Goal: Find specific fact: Find contact information

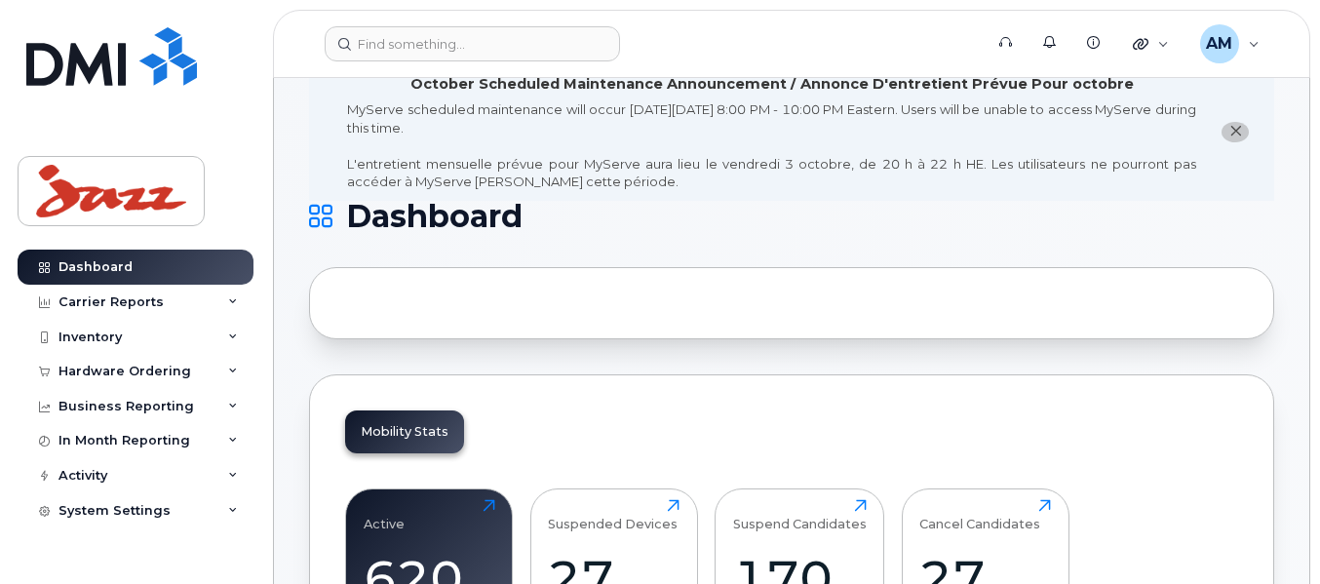
scroll to position [97, 0]
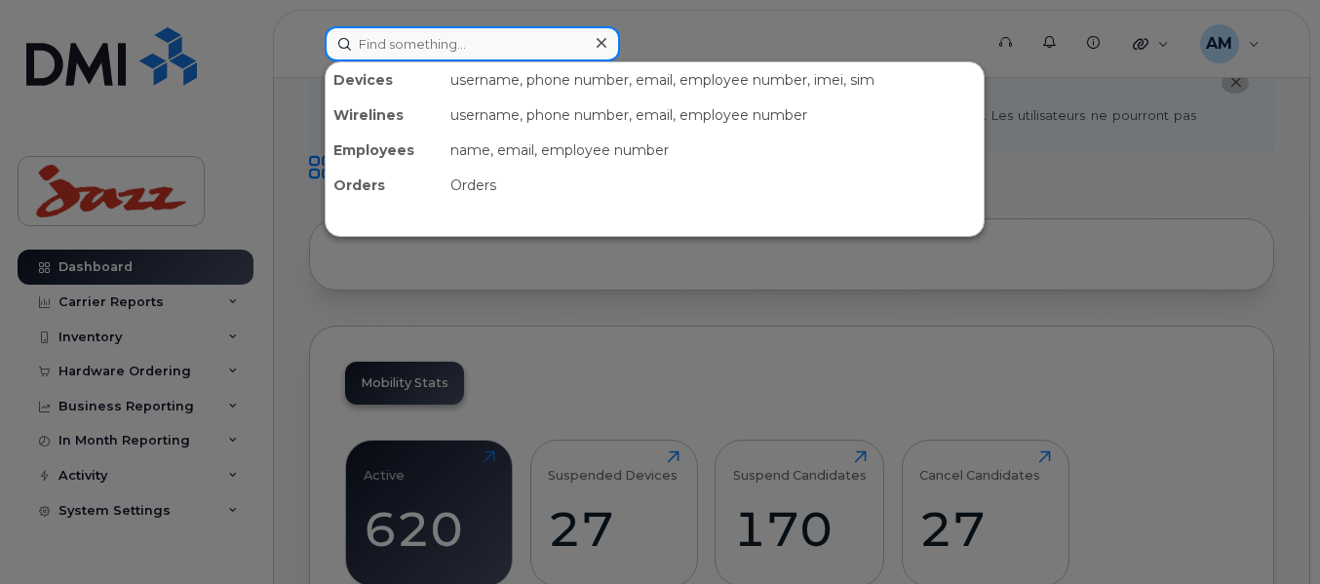
click at [484, 48] on input at bounding box center [472, 43] width 295 height 35
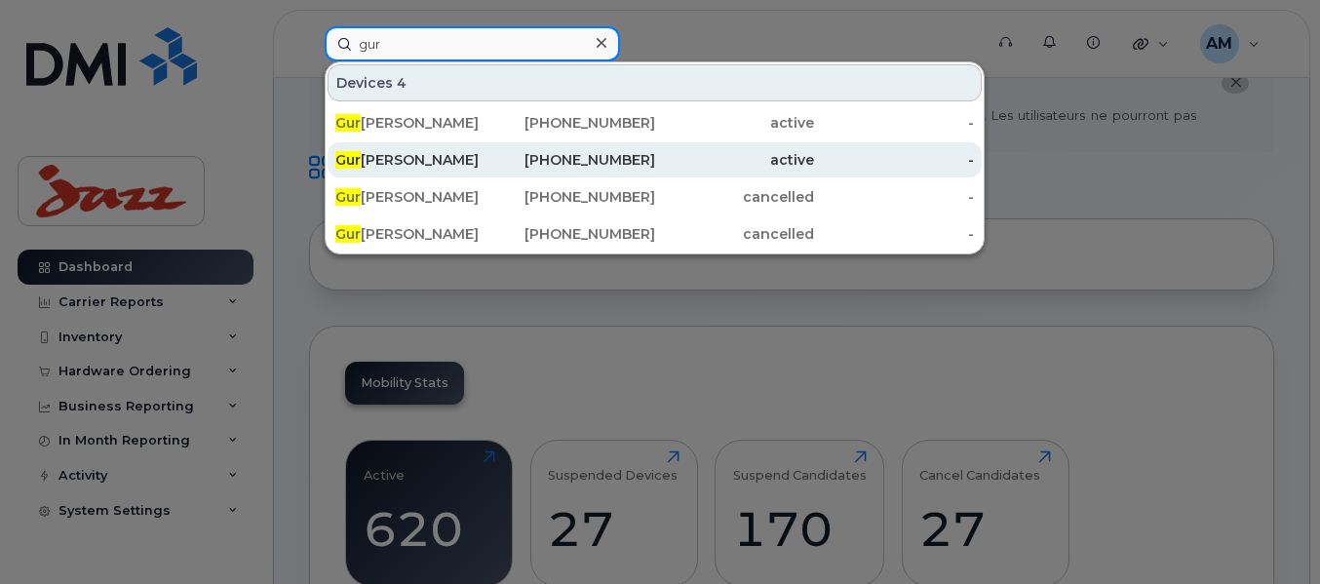
type input "gur"
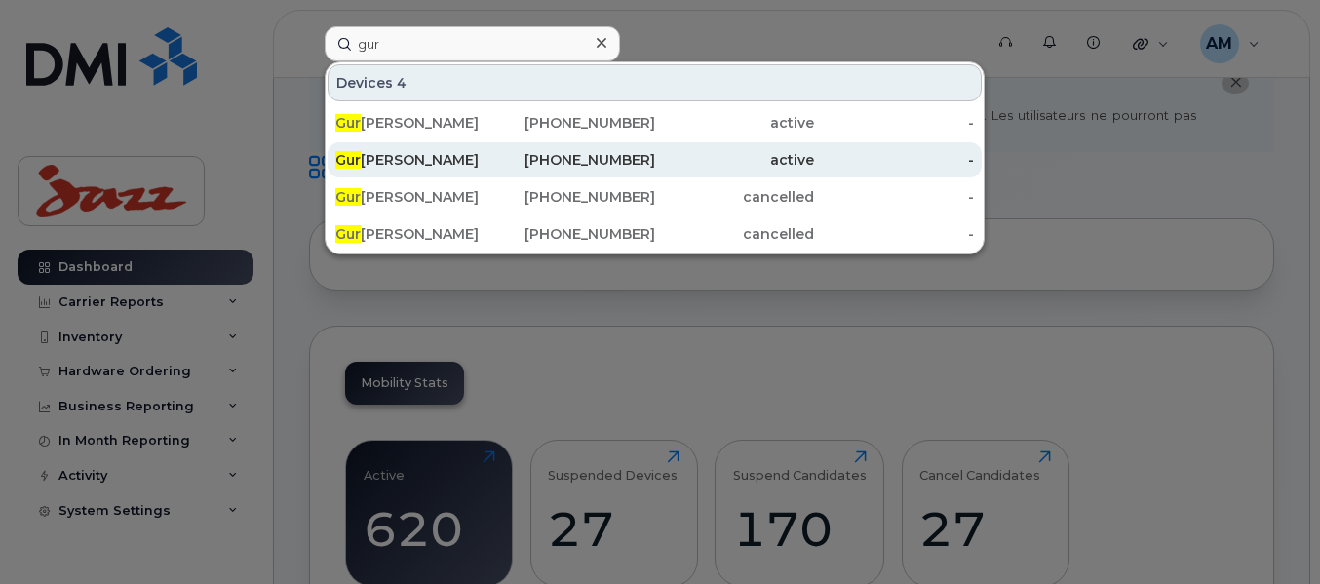
click at [428, 164] on div "Gur inderpal Singh" at bounding box center [415, 159] width 160 height 19
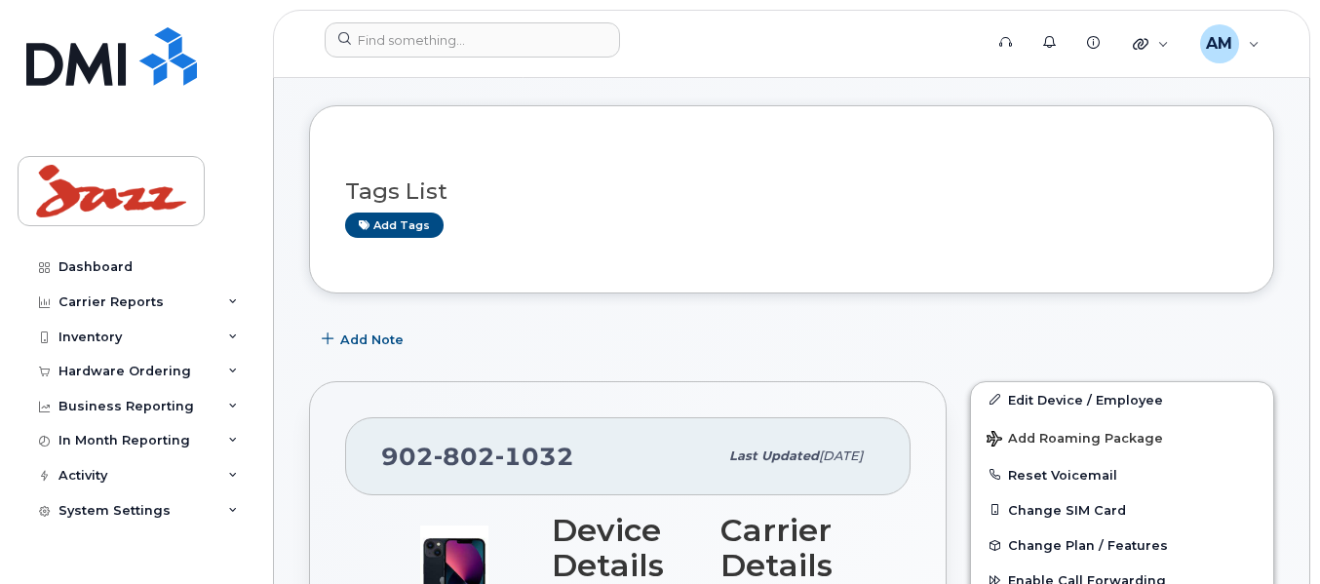
scroll to position [556, 0]
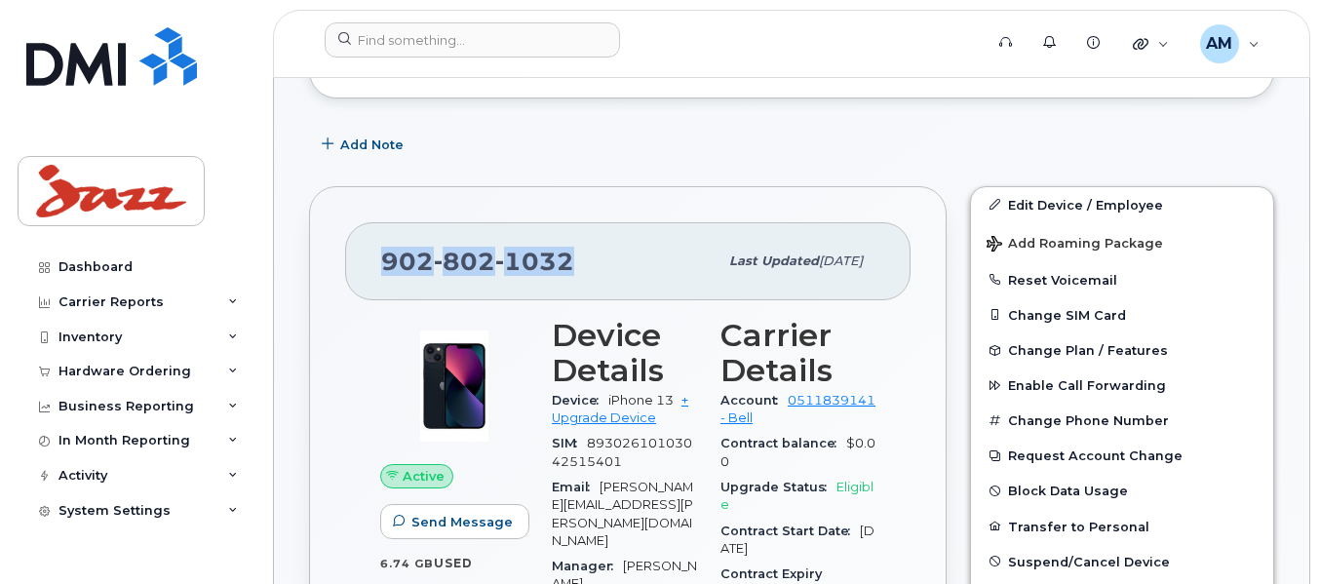
copy span "902 802 1032"
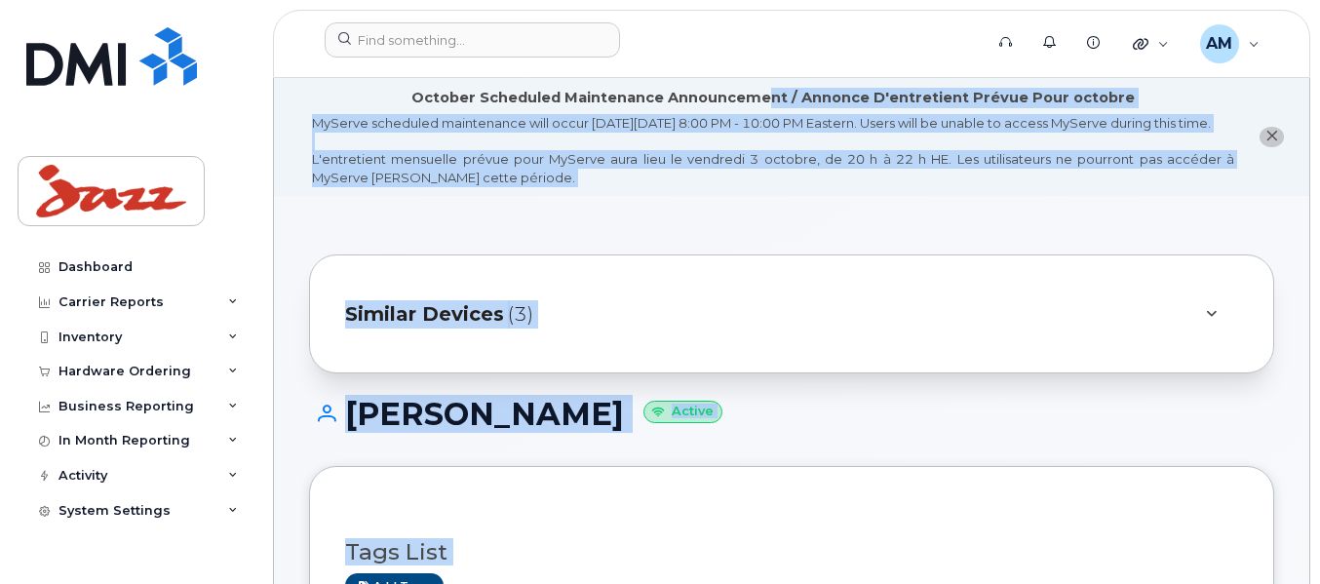
drag, startPoint x: 588, startPoint y: 277, endPoint x: 803, endPoint y: -118, distance: 449.7
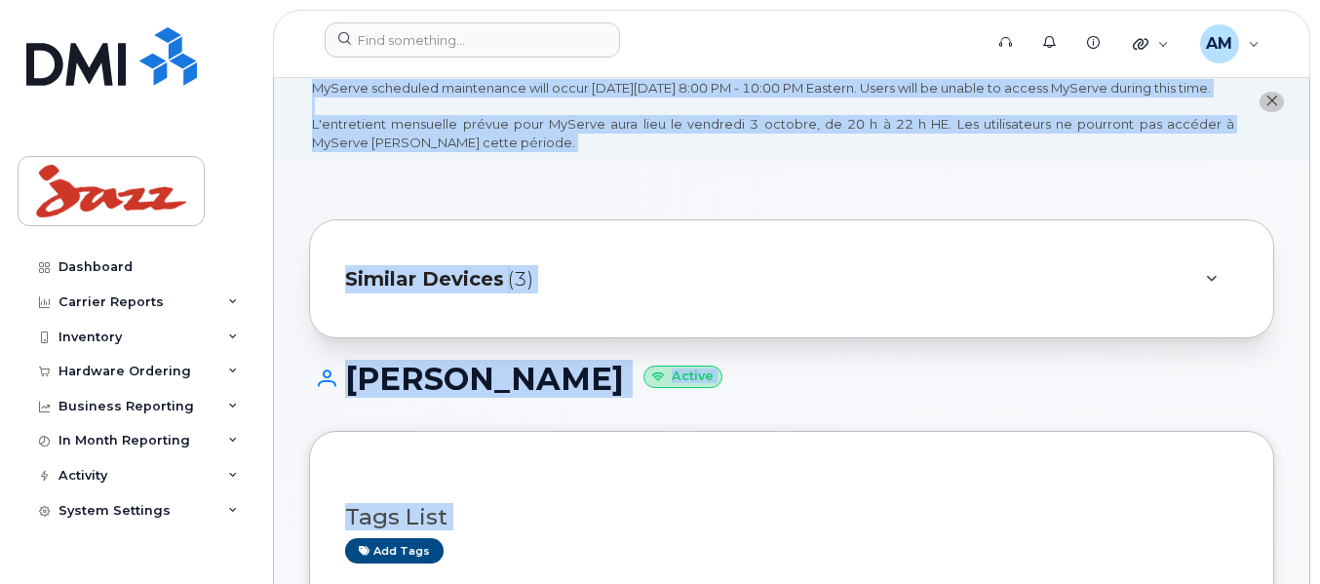
scroll to position [97, 0]
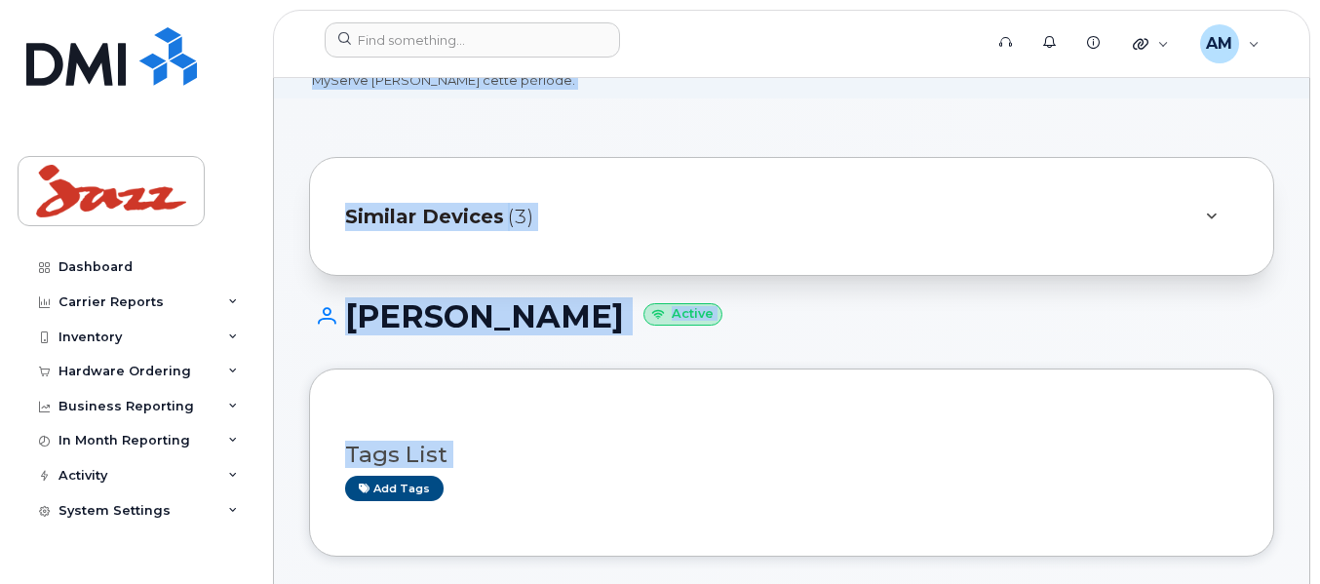
click at [907, 356] on div "Gurinderpal Singh Active" at bounding box center [791, 333] width 965 height 69
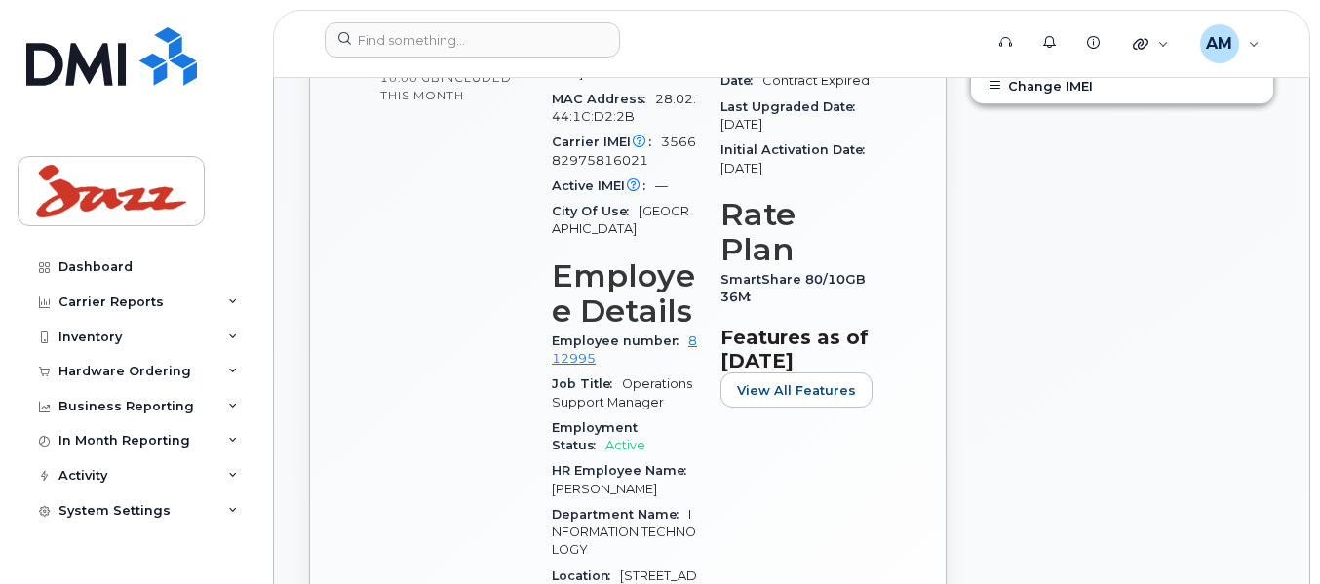
scroll to position [1072, 0]
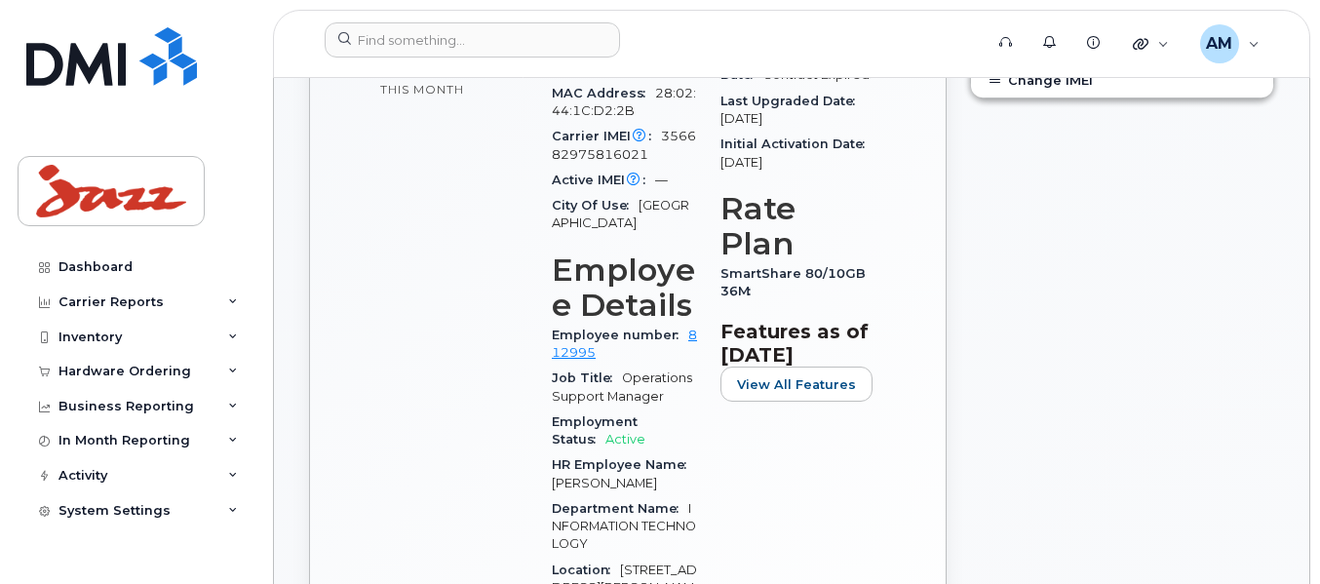
drag, startPoint x: 608, startPoint y: 312, endPoint x: 679, endPoint y: 295, distance: 73.1
click at [684, 285] on section "Employee Details Employee number 812995 Job Title Operations Support Manager Em…" at bounding box center [624, 435] width 145 height 367
click at [656, 366] on div "Job Title Operations Support Manager" at bounding box center [624, 388] width 145 height 44
drag, startPoint x: 625, startPoint y: 300, endPoint x: 688, endPoint y: 282, distance: 66.0
click at [688, 323] on div "Employee number 812995" at bounding box center [624, 345] width 145 height 44
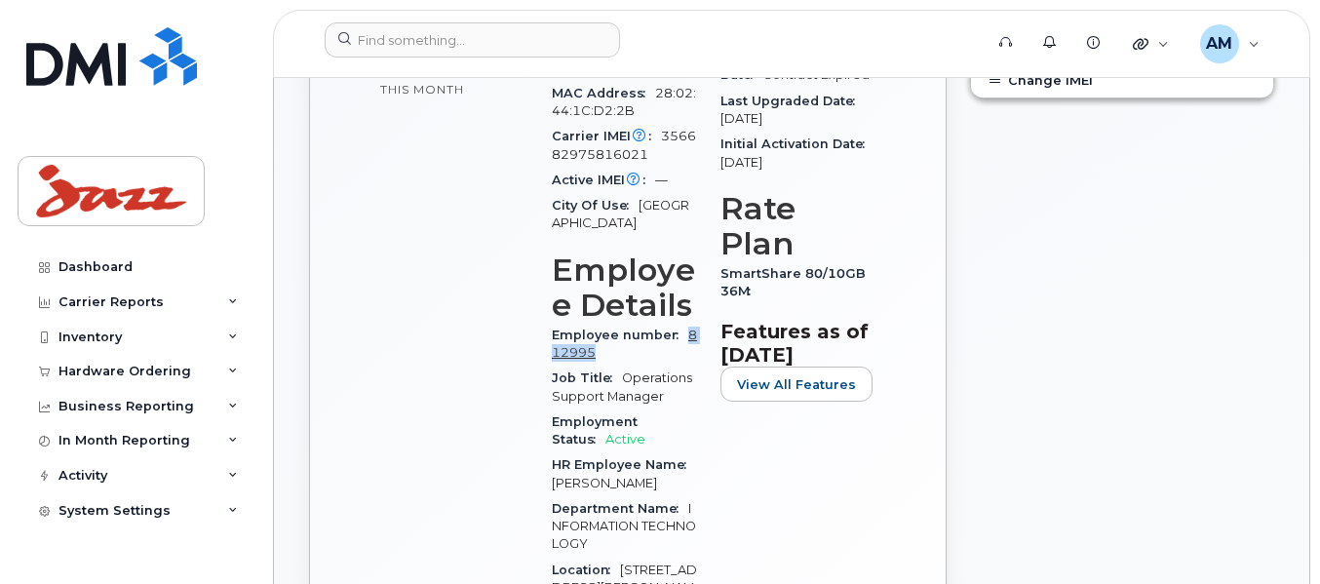
copy link "812995"
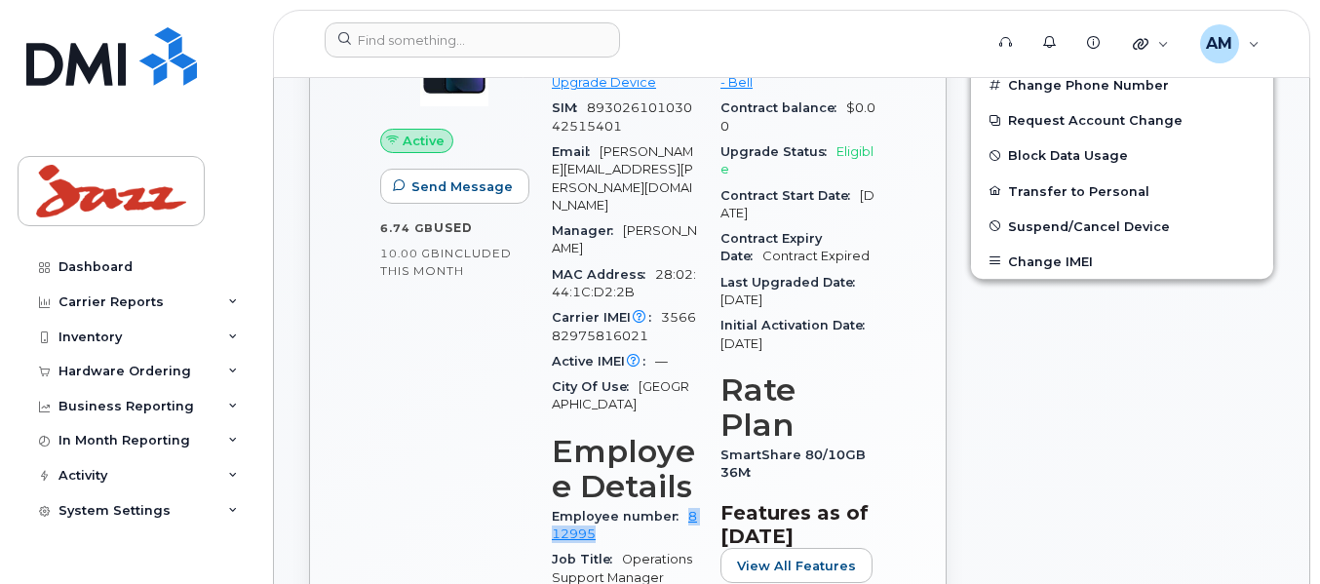
scroll to position [877, 0]
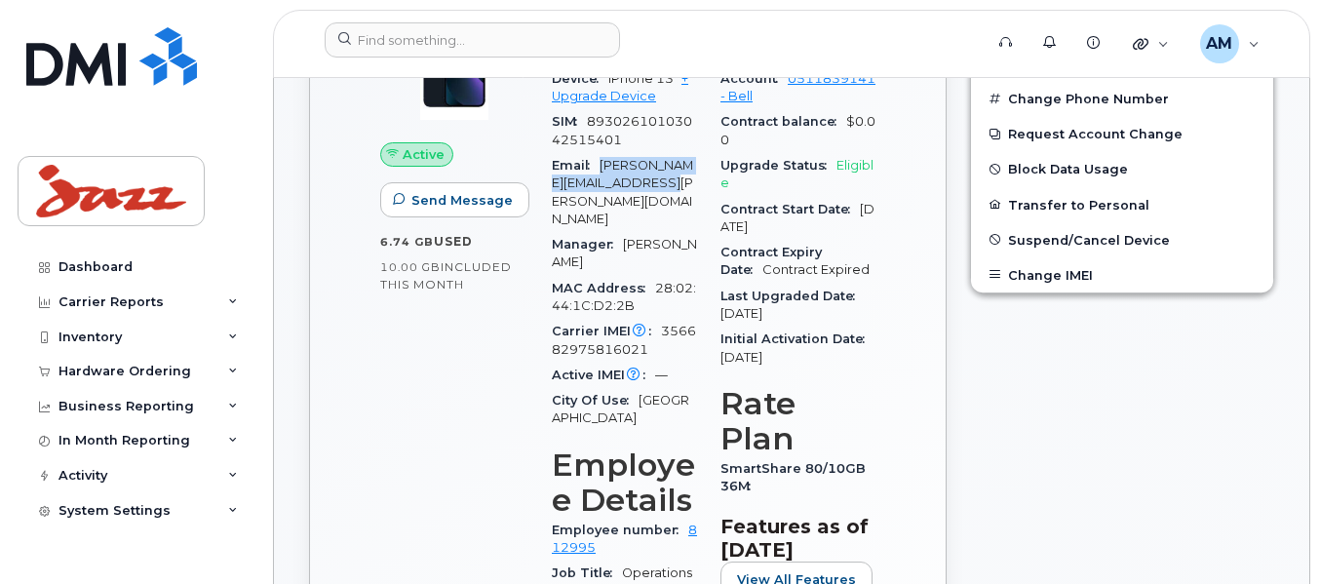
drag, startPoint x: 649, startPoint y: 203, endPoint x: 617, endPoint y: 185, distance: 36.6
click at [601, 187] on div "Email Gurinderpal.Singh@flyjazz.ca" at bounding box center [624, 192] width 145 height 79
copy span "Gurinderpal.Singh@flyjazz.ca"
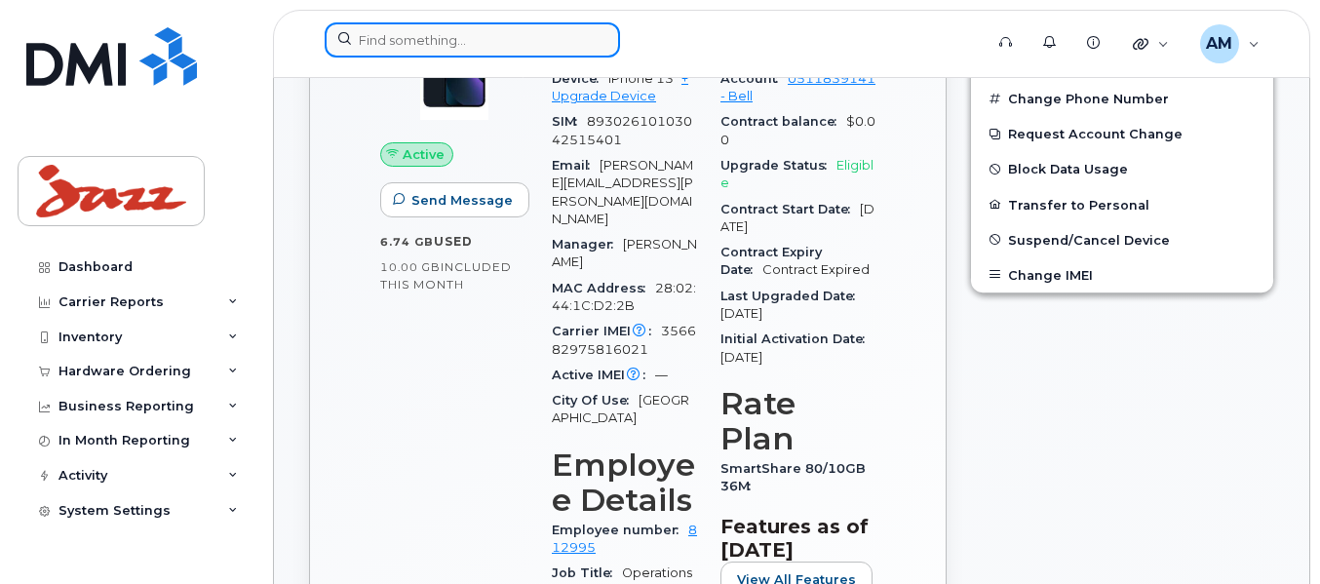
click at [461, 26] on input at bounding box center [472, 39] width 295 height 35
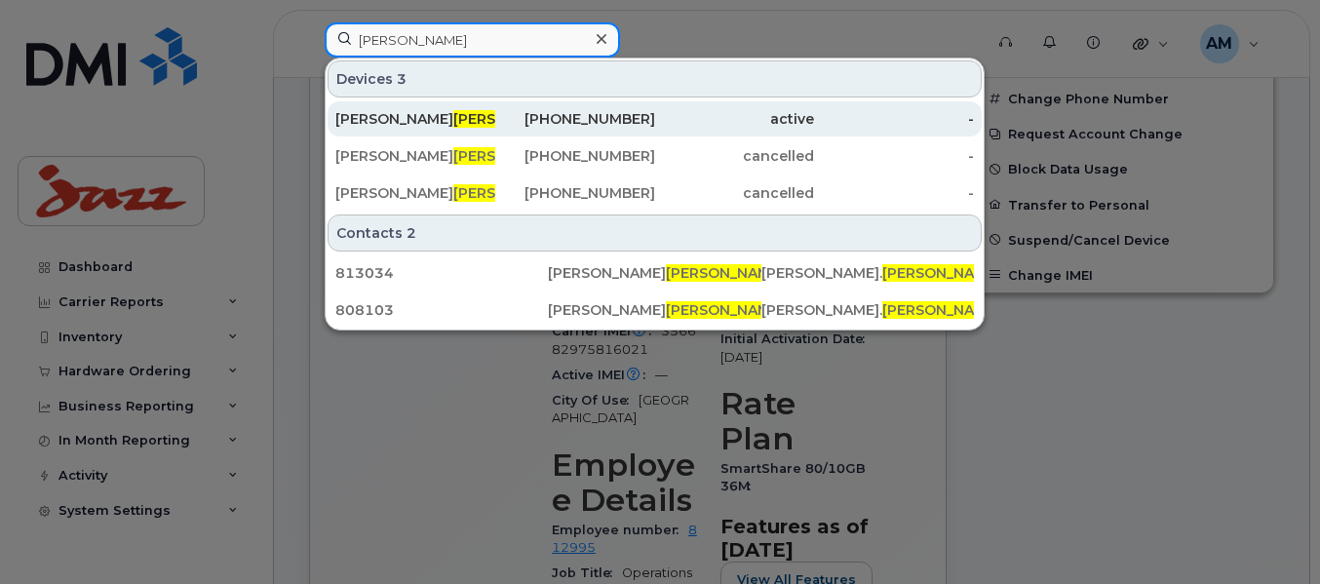
type input "breen"
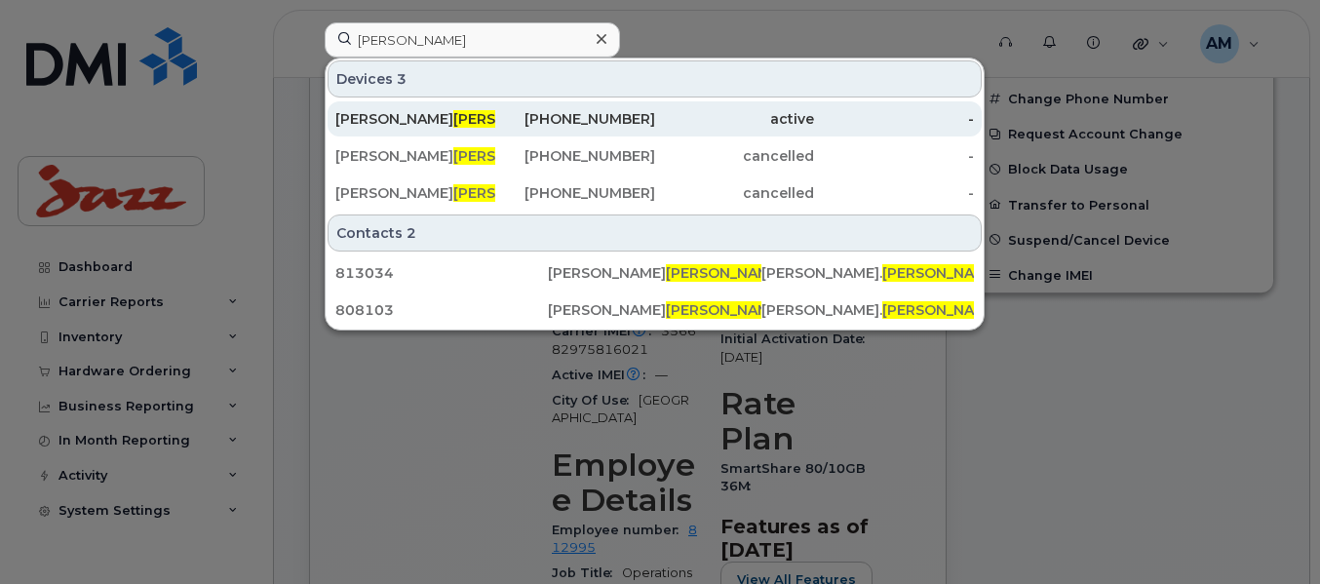
click at [463, 117] on div "Justin Breen" at bounding box center [415, 118] width 160 height 19
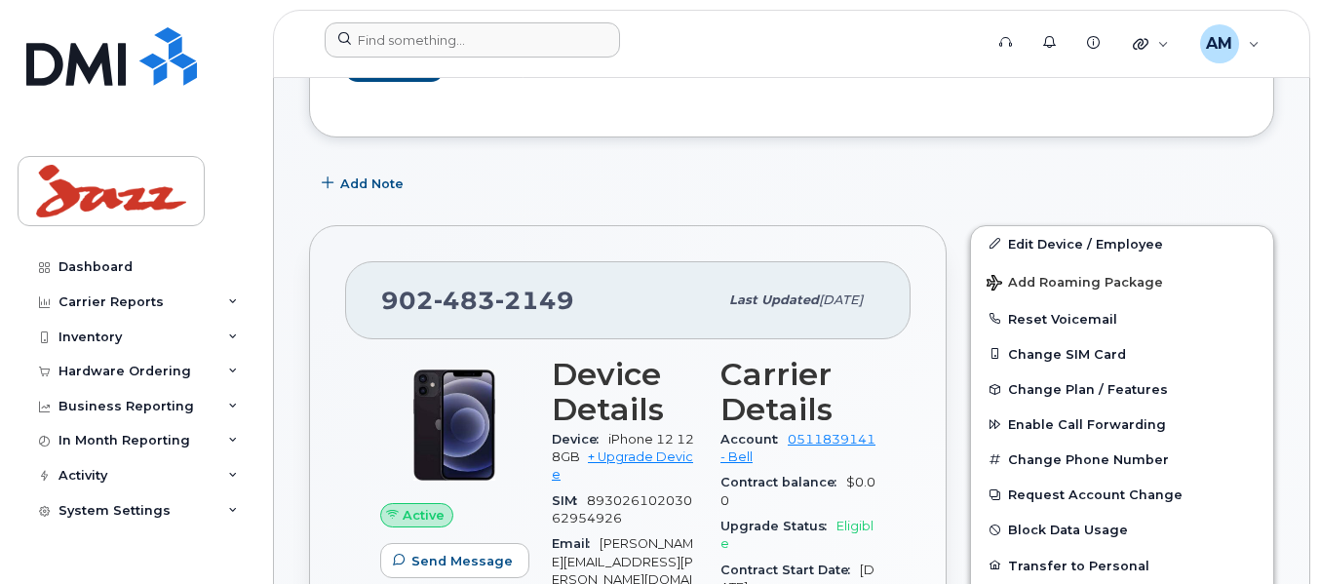
scroll to position [480, 0]
